Goal: Transaction & Acquisition: Purchase product/service

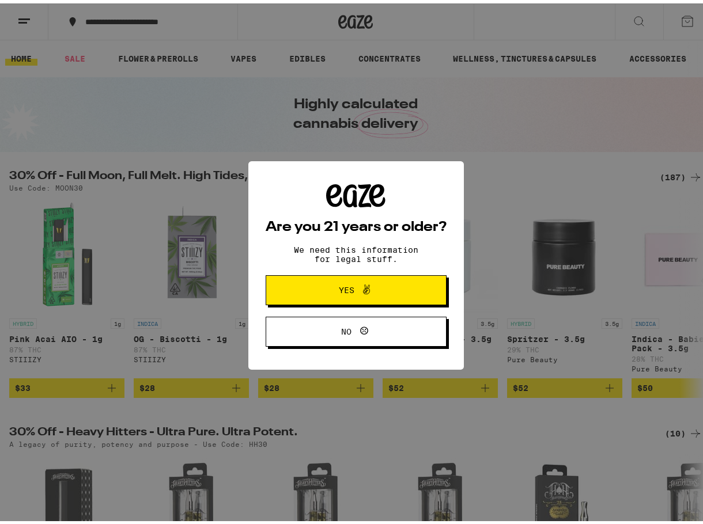
click at [395, 286] on button "Yes" at bounding box center [356, 287] width 181 height 30
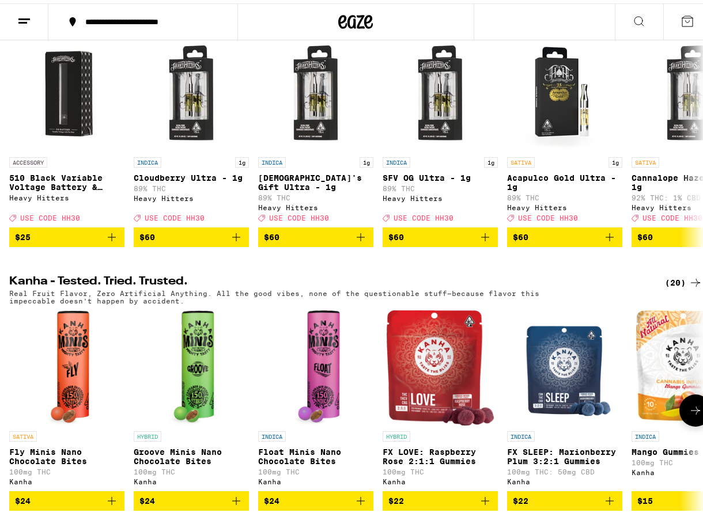
scroll to position [403, 0]
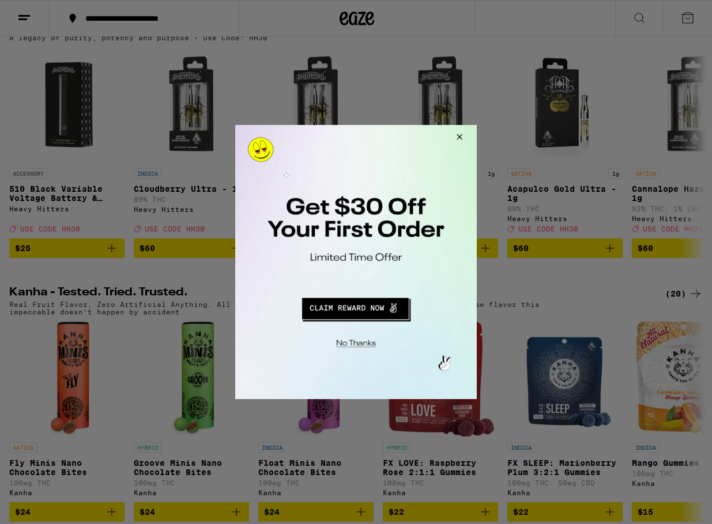
click at [146, 284] on div at bounding box center [356, 262] width 712 height 524
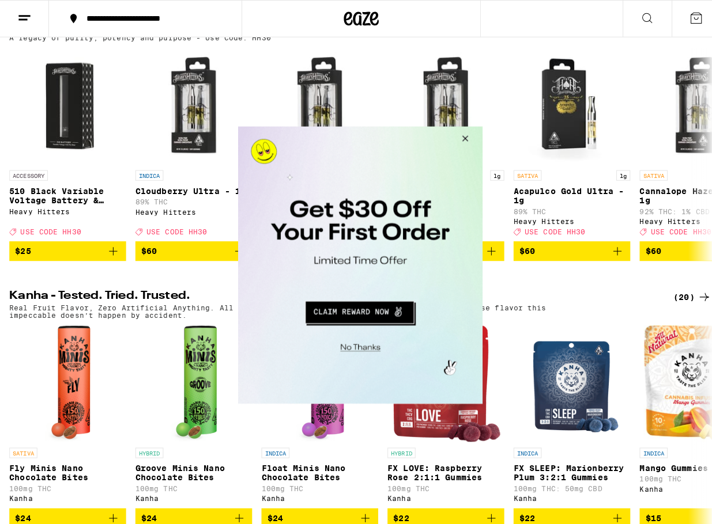
click at [459, 135] on button "Close Modal" at bounding box center [460, 140] width 31 height 28
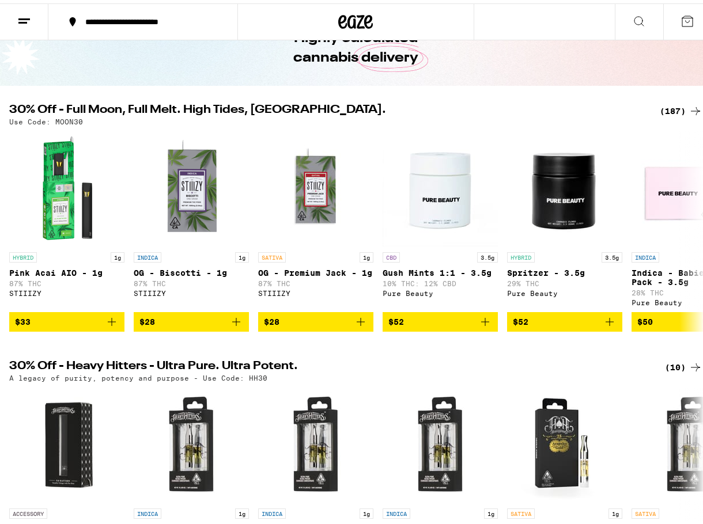
scroll to position [0, 0]
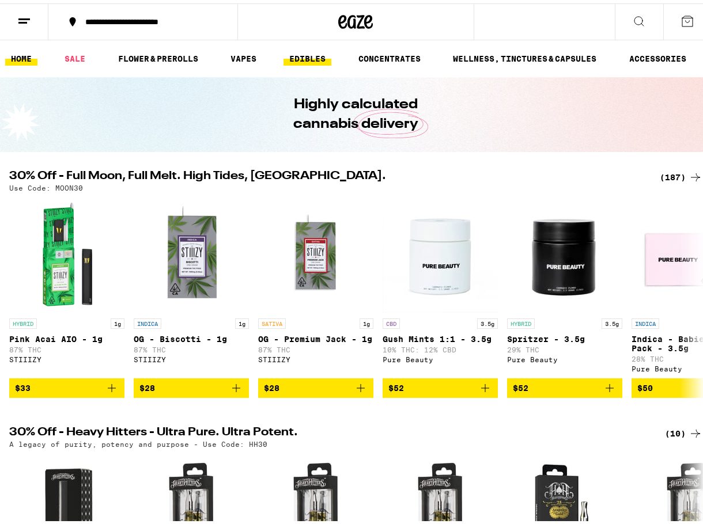
click at [311, 59] on link "EDIBLES" at bounding box center [308, 55] width 48 height 14
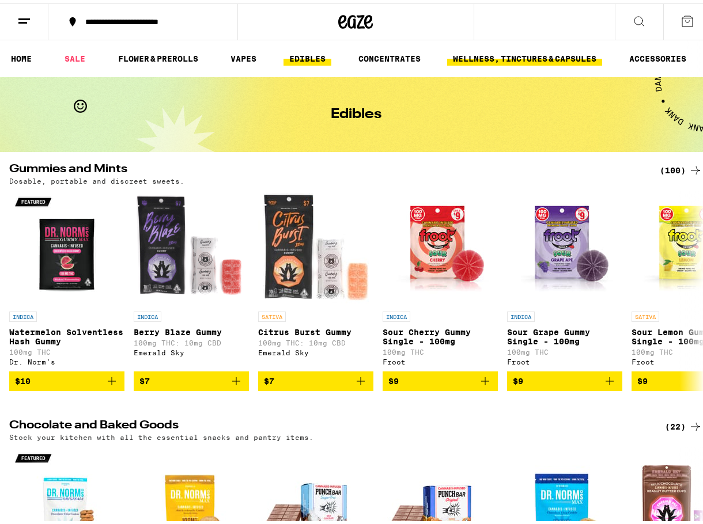
click at [547, 59] on link "WELLNESS, TINCTURES & CAPSULES" at bounding box center [524, 55] width 155 height 14
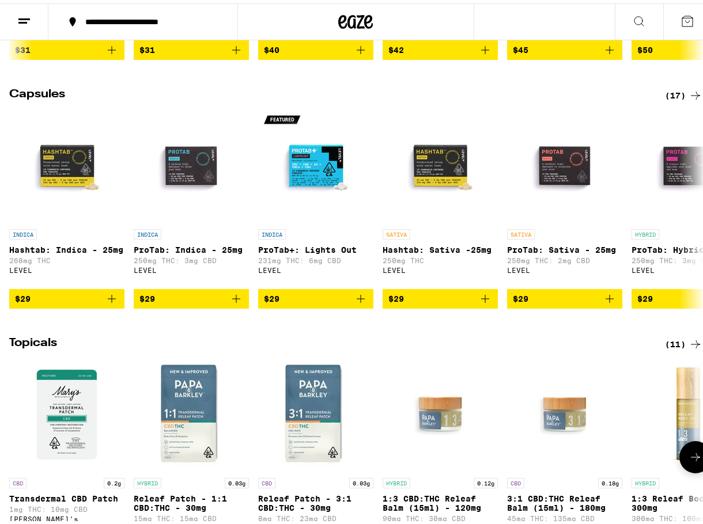
scroll to position [519, 0]
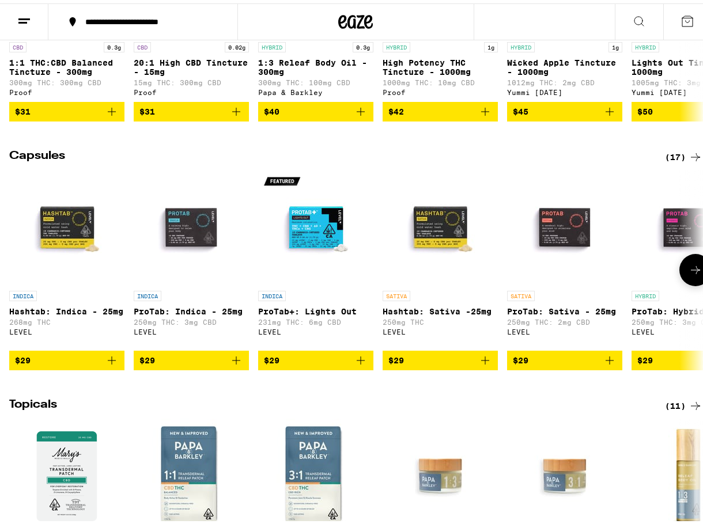
click at [689, 274] on icon at bounding box center [696, 267] width 14 height 14
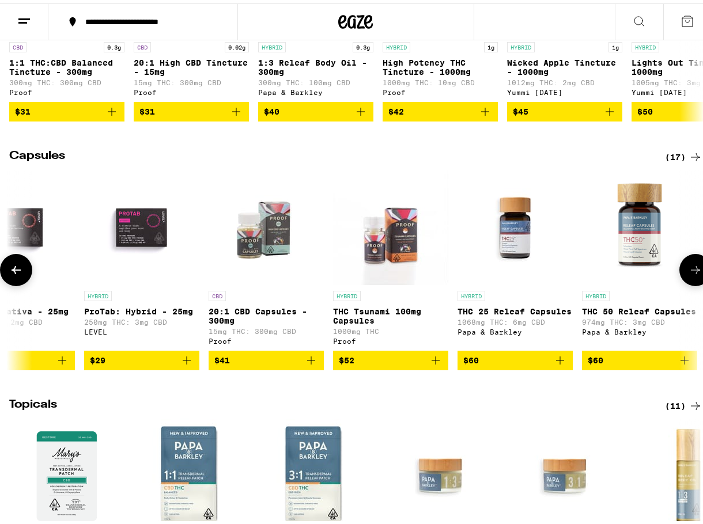
scroll to position [0, 559]
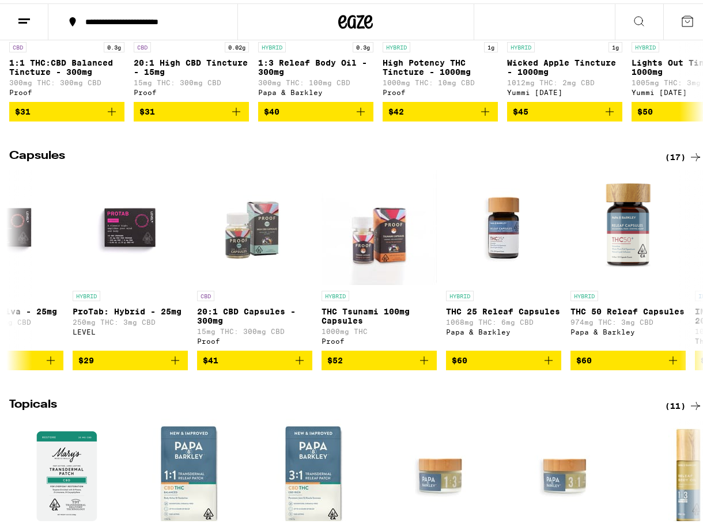
click at [678, 161] on div "(17)" at bounding box center [683, 154] width 37 height 14
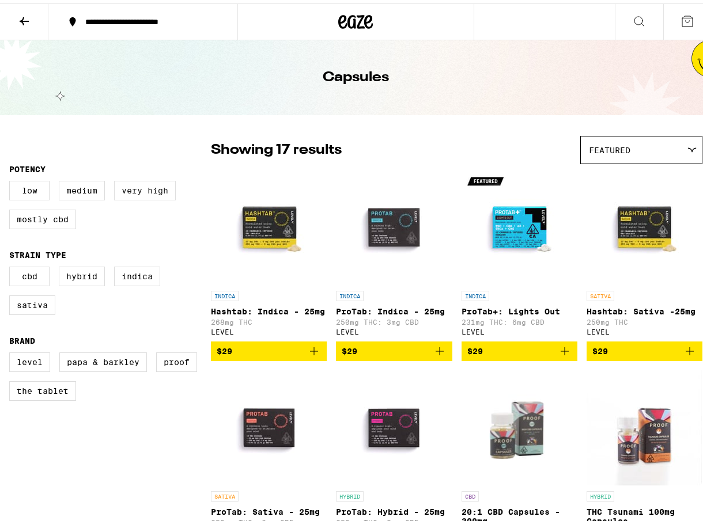
click at [131, 190] on label "Very High" at bounding box center [145, 188] width 62 height 20
click at [12, 180] on input "Very High" at bounding box center [12, 179] width 1 height 1
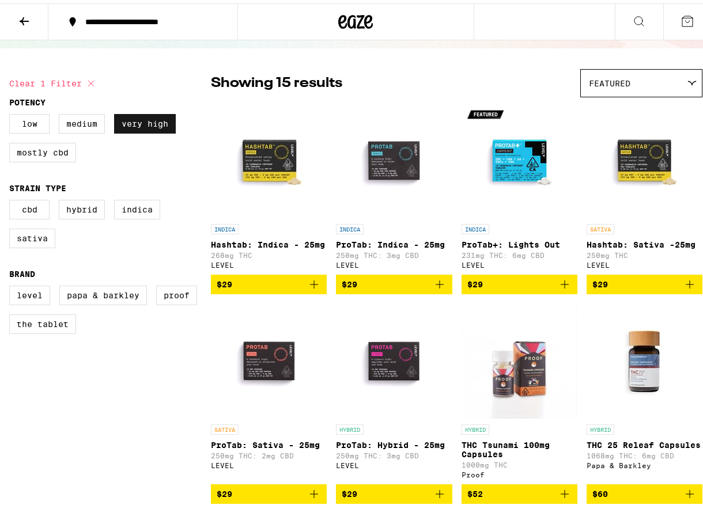
scroll to position [58, 0]
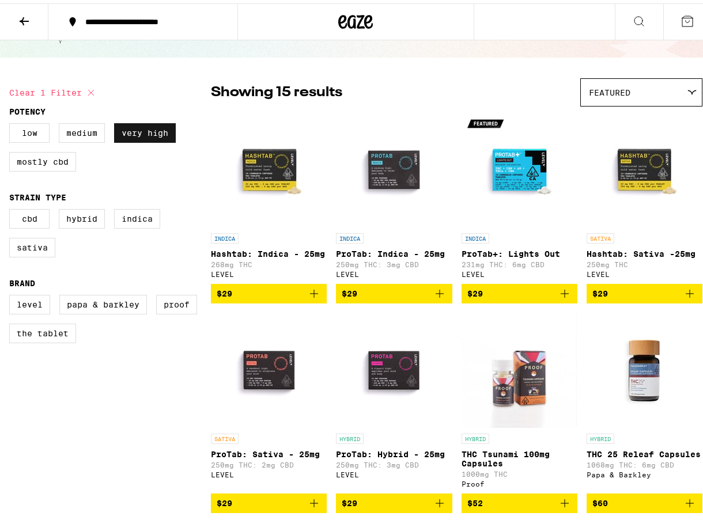
click at [172, 131] on label "Very High" at bounding box center [145, 130] width 62 height 20
click at [12, 122] on input "Very High" at bounding box center [12, 122] width 1 height 1
checkbox input "false"
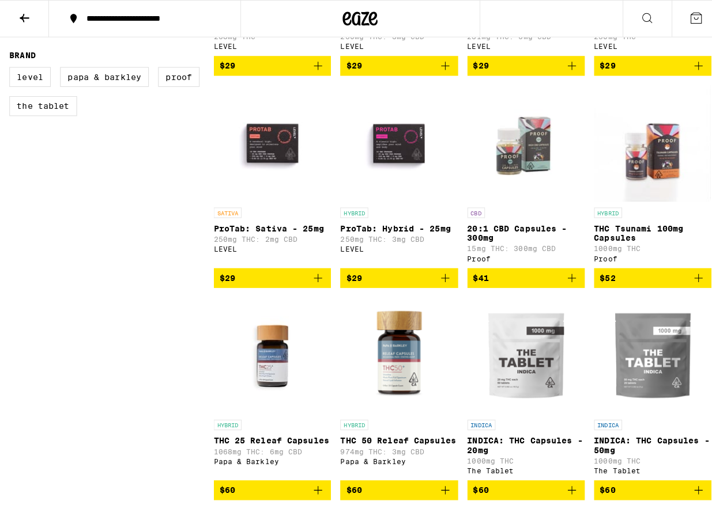
scroll to position [288, 0]
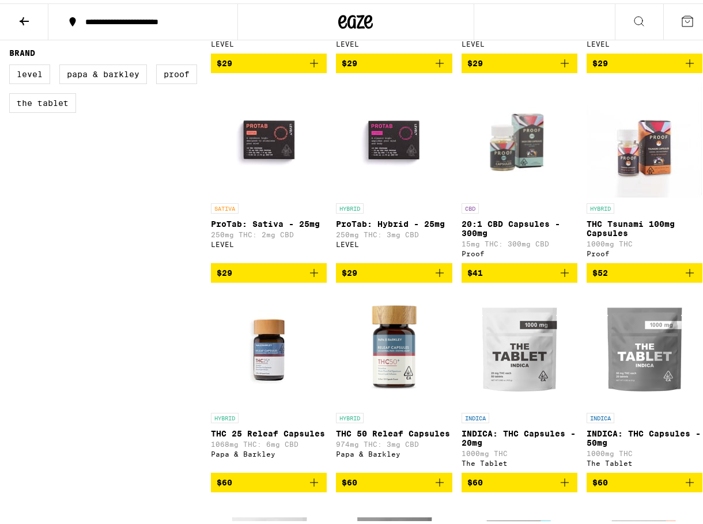
click at [658, 232] on div "HYBRID THC Tsunami 100mg Capsules 1000mg THC Proof" at bounding box center [645, 227] width 116 height 54
